Goal: Task Accomplishment & Management: Use online tool/utility

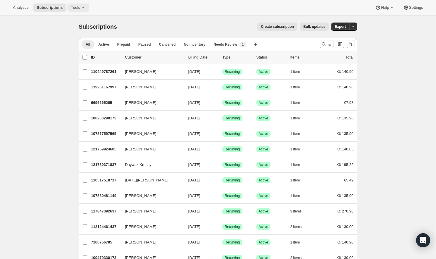
click at [82, 5] on icon at bounding box center [83, 8] width 6 height 6
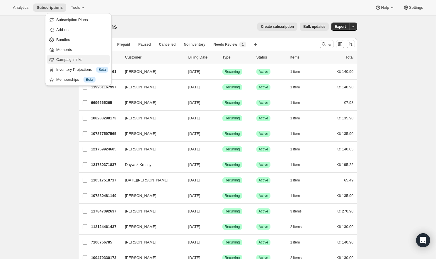
click at [80, 59] on span "Campaign links" at bounding box center [69, 59] width 26 height 4
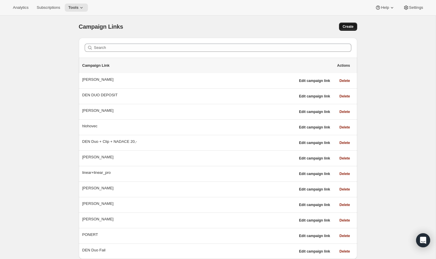
click at [349, 25] on span "Create" at bounding box center [347, 26] width 11 height 5
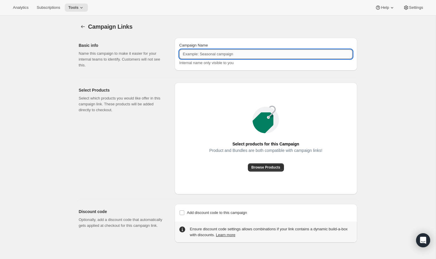
click at [243, 53] on input "Campaign Name" at bounding box center [265, 53] width 173 height 9
type input "p"
type input "DVOJCATA"
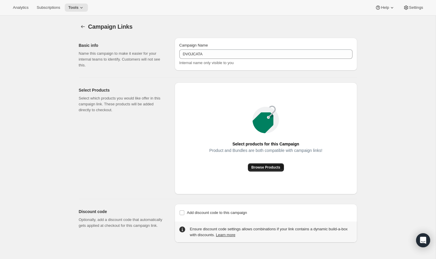
click at [276, 167] on span "Browse Products" at bounding box center [265, 167] width 29 height 5
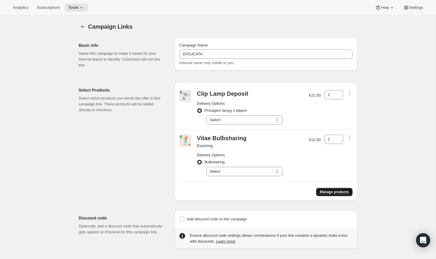
click at [332, 192] on span "Manage products" at bounding box center [334, 192] width 29 height 5
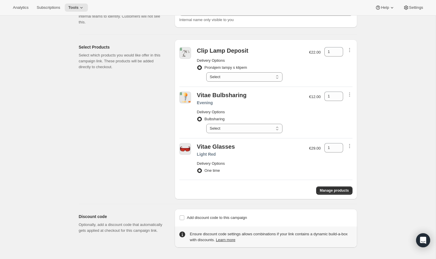
scroll to position [43, 0]
click at [181, 216] on input "Add discount code to this campaign" at bounding box center [182, 217] width 5 height 5
checkbox input "true"
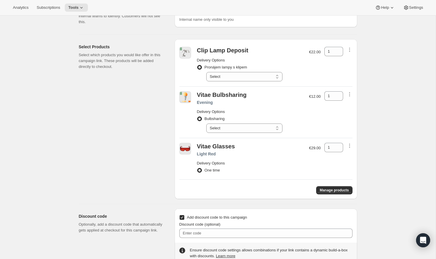
scroll to position [60, 0]
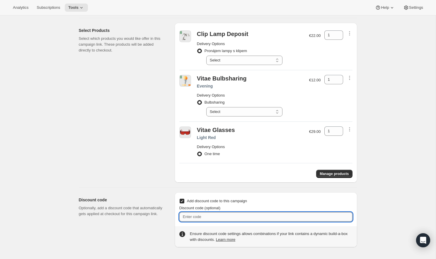
click at [234, 216] on input "Discount code (optional)" at bounding box center [265, 216] width 173 height 9
type input "-20%"
click at [339, 195] on div "Add discount code to this campaign Discount code (optional) -20% Ensure discoun…" at bounding box center [266, 219] width 182 height 55
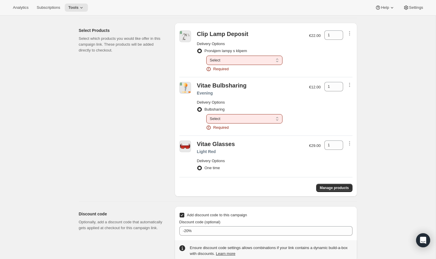
click at [260, 58] on select "Select 1 month" at bounding box center [244, 60] width 76 height 9
select select "gid://shopify/SellingPlan/1397457073"
click at [206, 56] on select "Select 1 month" at bounding box center [244, 60] width 76 height 9
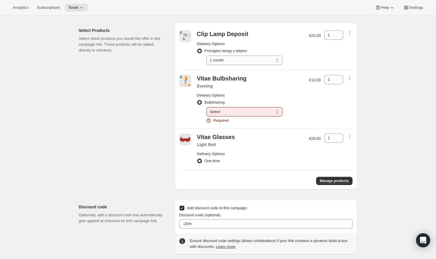
click at [260, 114] on select "Select 300 Kč vratná kauce, poté 65 Kč měsíčně" at bounding box center [244, 111] width 76 height 9
select select "gid://shopify/SellingPlan/1844052145"
click at [206, 107] on select "Select 300 Kč vratná kauce, poté 65 Kč měsíčně" at bounding box center [244, 111] width 76 height 9
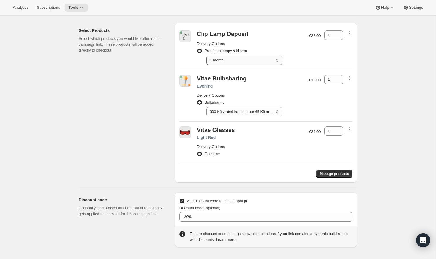
click at [262, 63] on select "Select 1 month" at bounding box center [244, 60] width 76 height 9
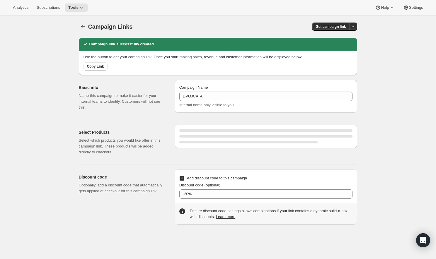
select select "gid://shopify/SellingPlan/1397457073"
select select "gid://shopify/SellingPlan/1844052145"
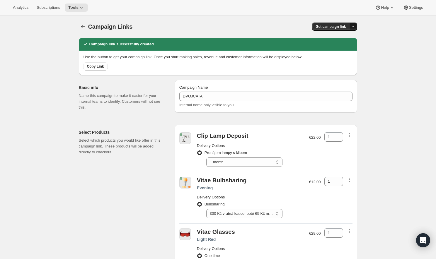
click at [353, 26] on icon "button" at bounding box center [353, 27] width 4 height 4
click at [343, 49] on span "QR Code" at bounding box center [345, 49] width 16 height 4
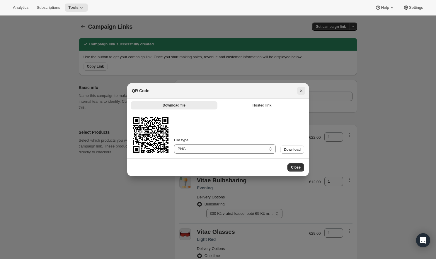
click at [298, 90] on icon "Close" at bounding box center [301, 91] width 6 height 6
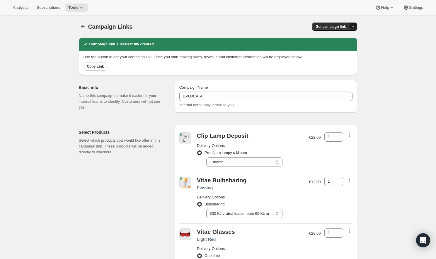
click at [352, 29] on button "button" at bounding box center [353, 27] width 8 height 8
click at [343, 37] on span "Copy Link" at bounding box center [345, 39] width 17 height 4
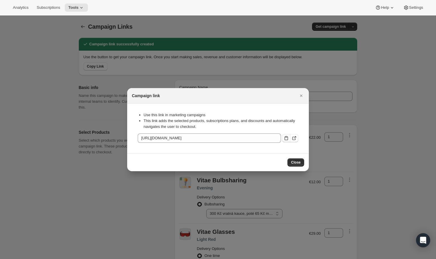
click at [286, 138] on icon ":rbt:" at bounding box center [286, 138] width 6 height 6
